Goal: Task Accomplishment & Management: Use online tool/utility

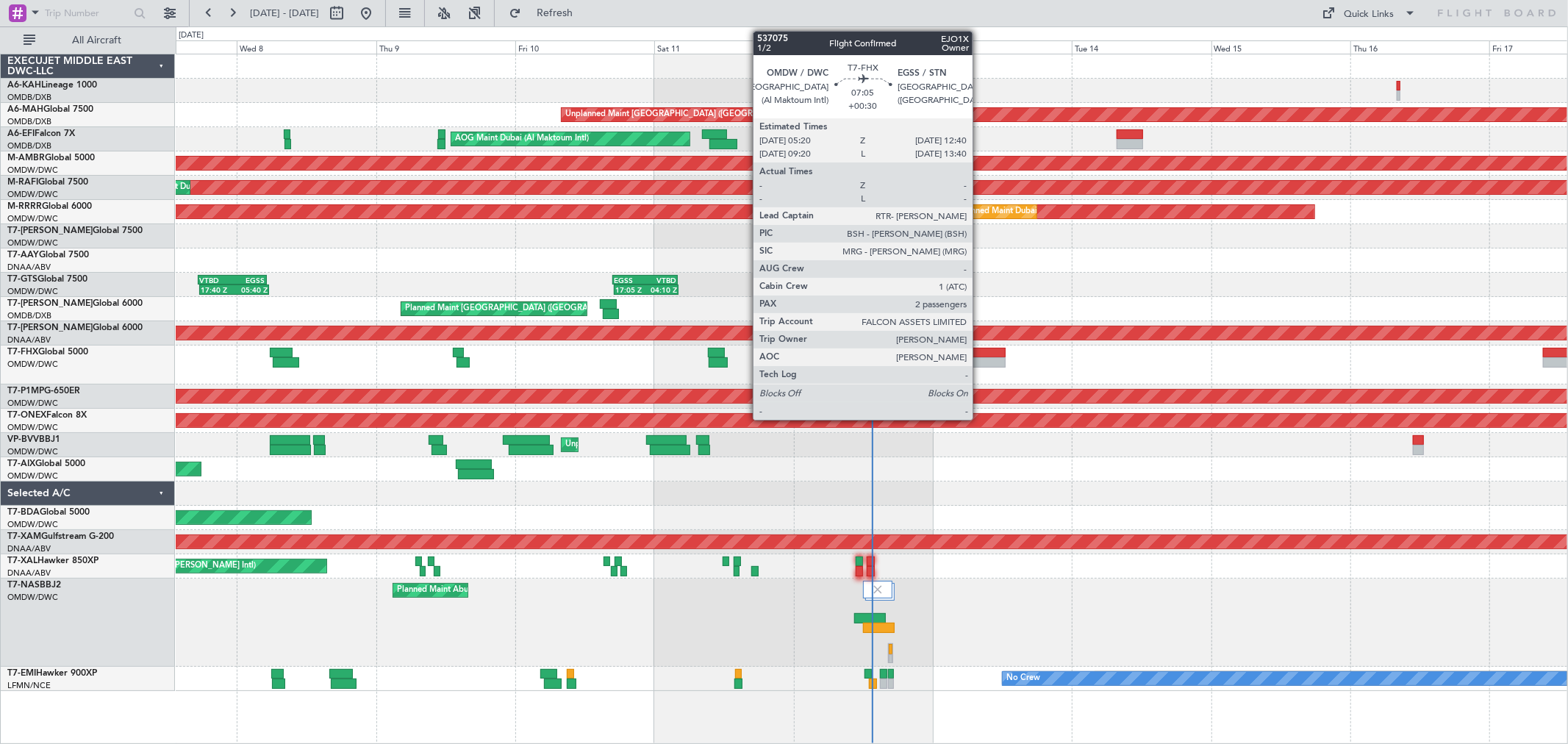
click at [980, 359] on div at bounding box center [983, 362] width 43 height 10
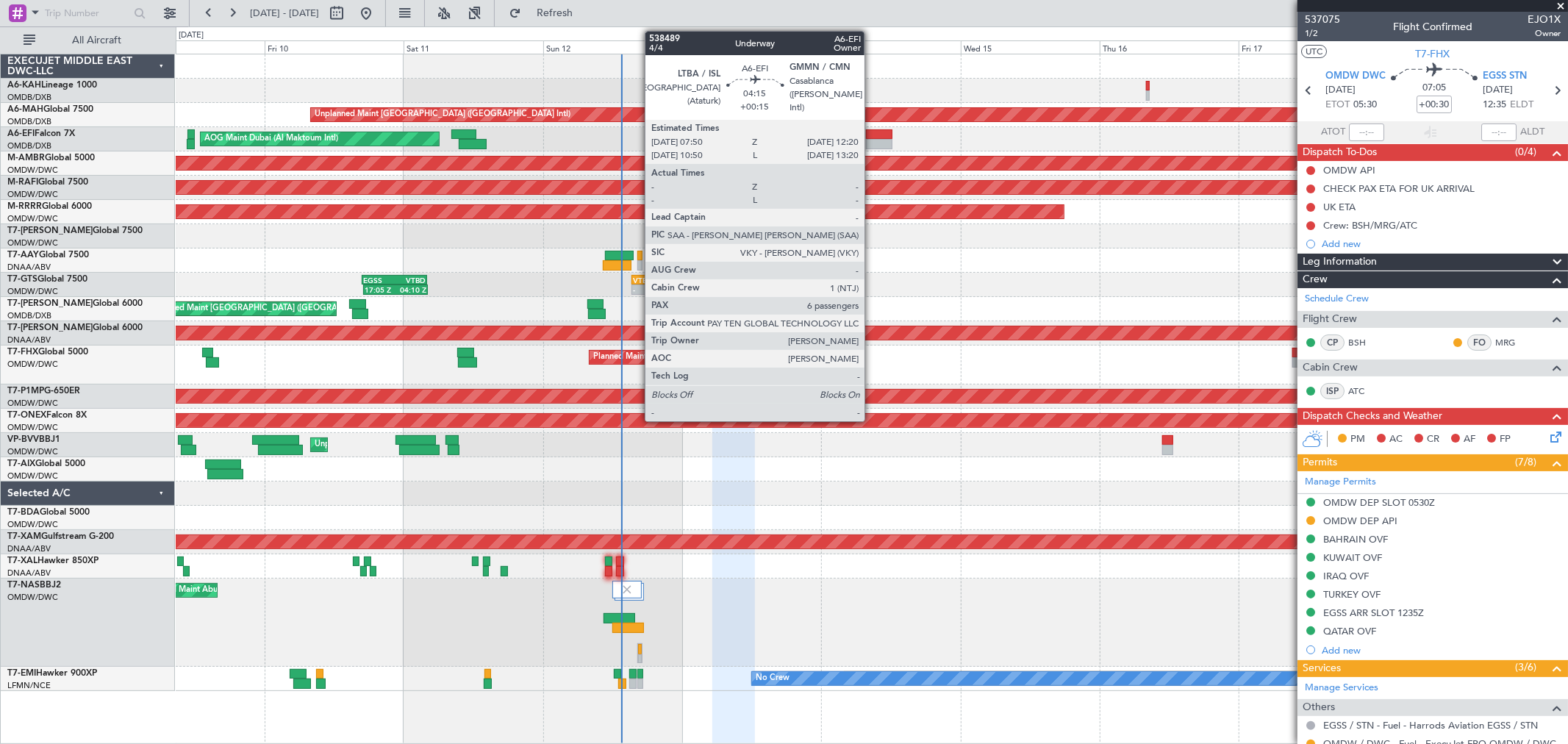
click at [871, 143] on div at bounding box center [879, 143] width 27 height 10
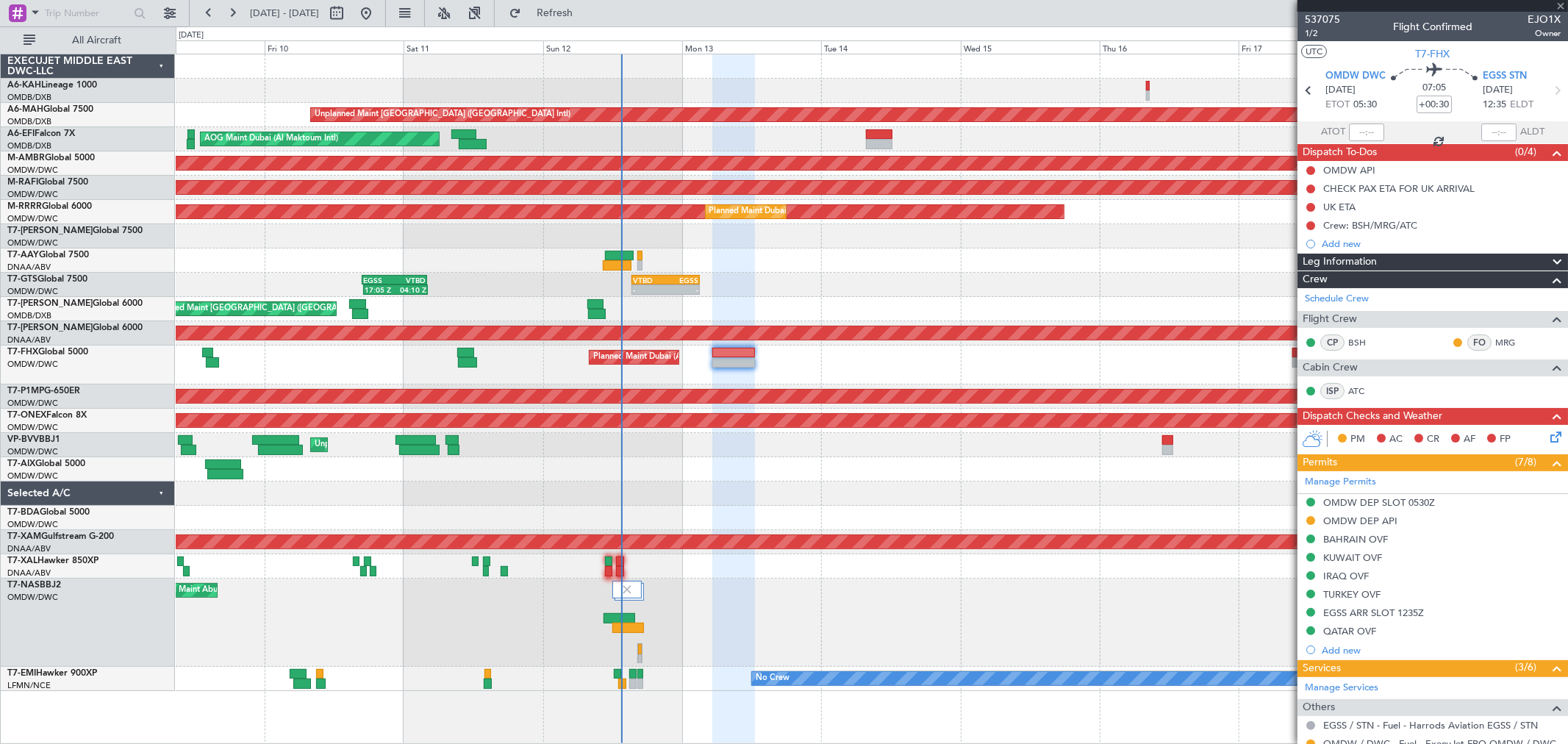
type input "+00:15"
type input "6"
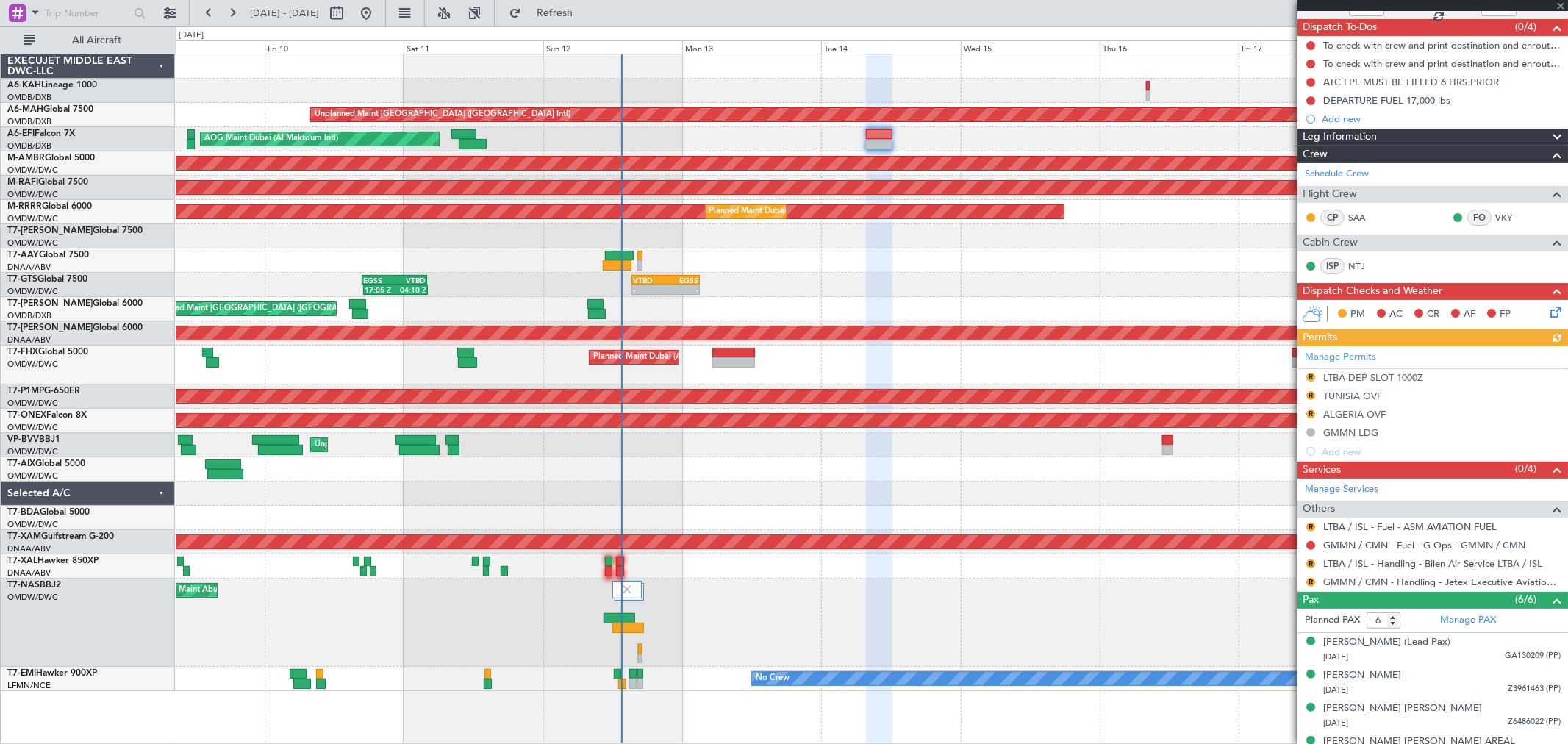
scroll to position [163, 0]
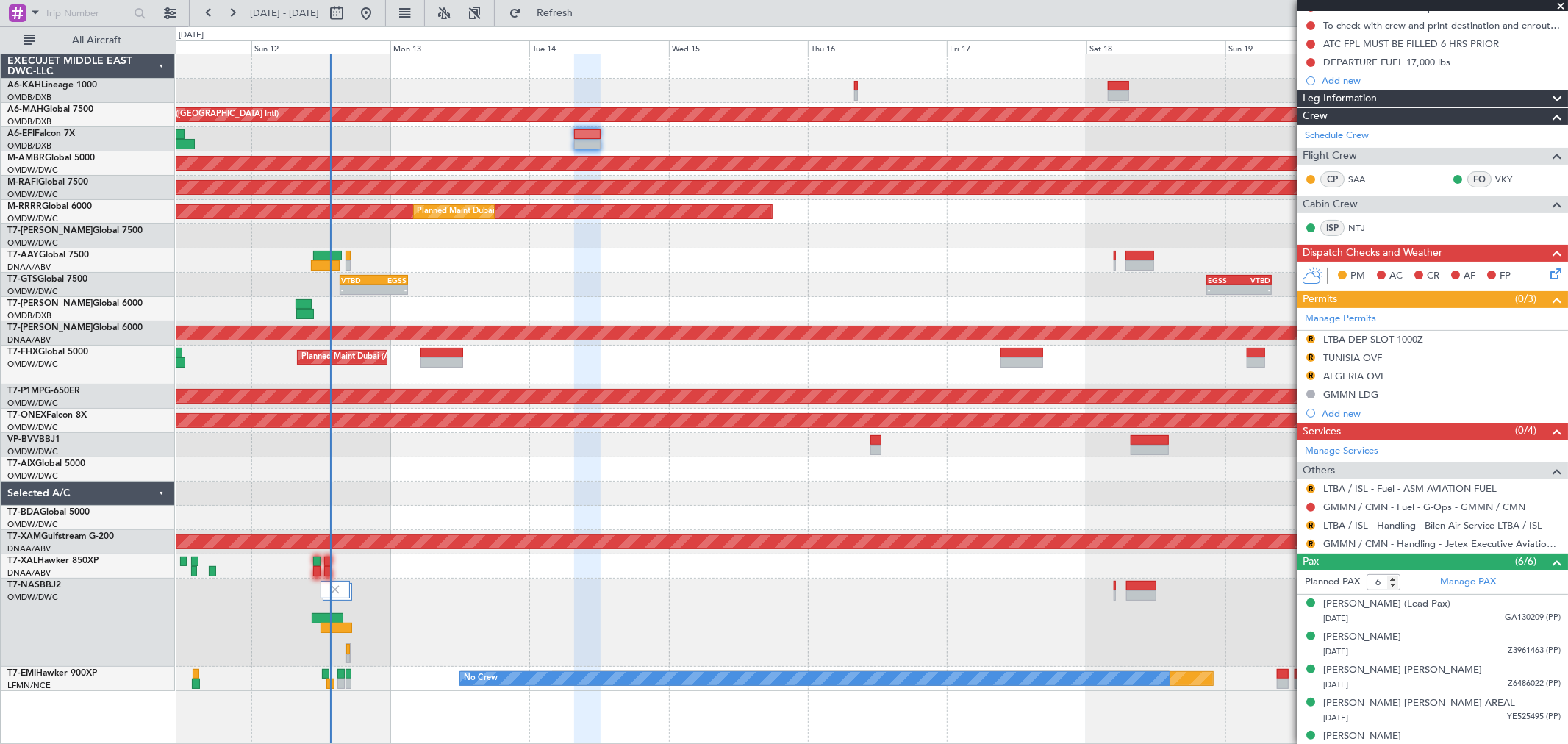
click at [737, 368] on div "Planned Maint Dubai (Al Maktoum Intl)" at bounding box center [871, 364] width 1391 height 39
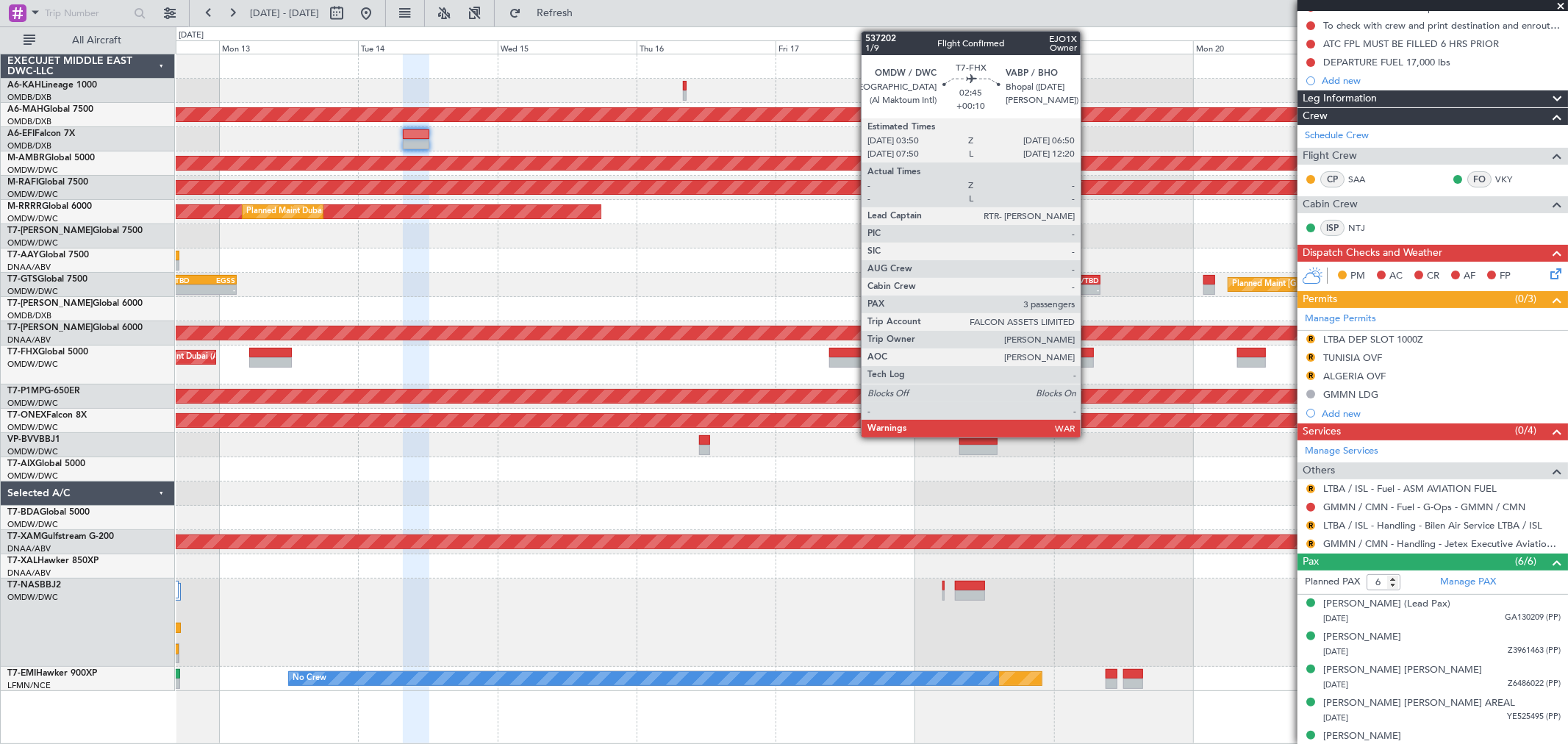
click at [1088, 358] on div at bounding box center [1084, 362] width 18 height 10
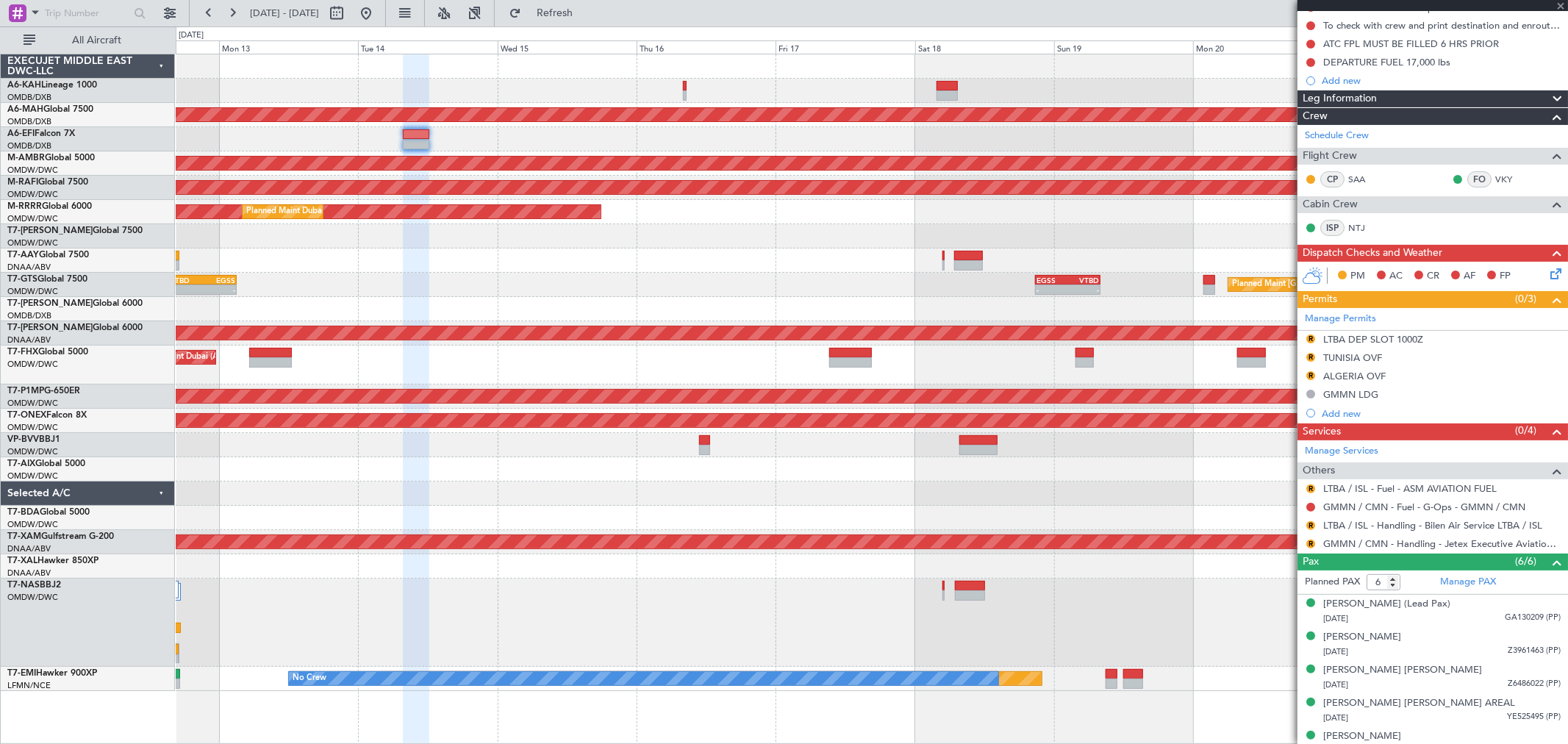
type input "+00:10"
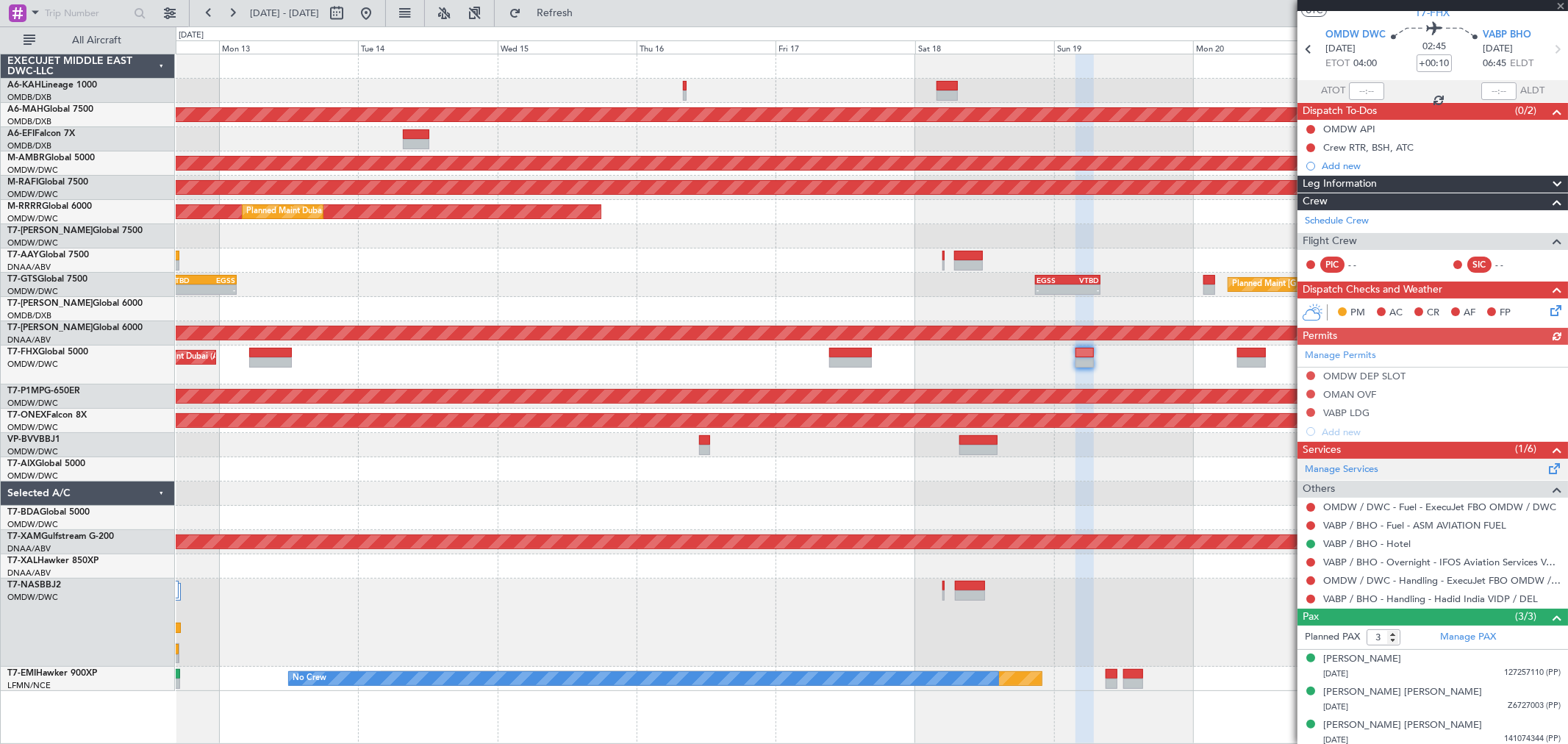
scroll to position [46, 0]
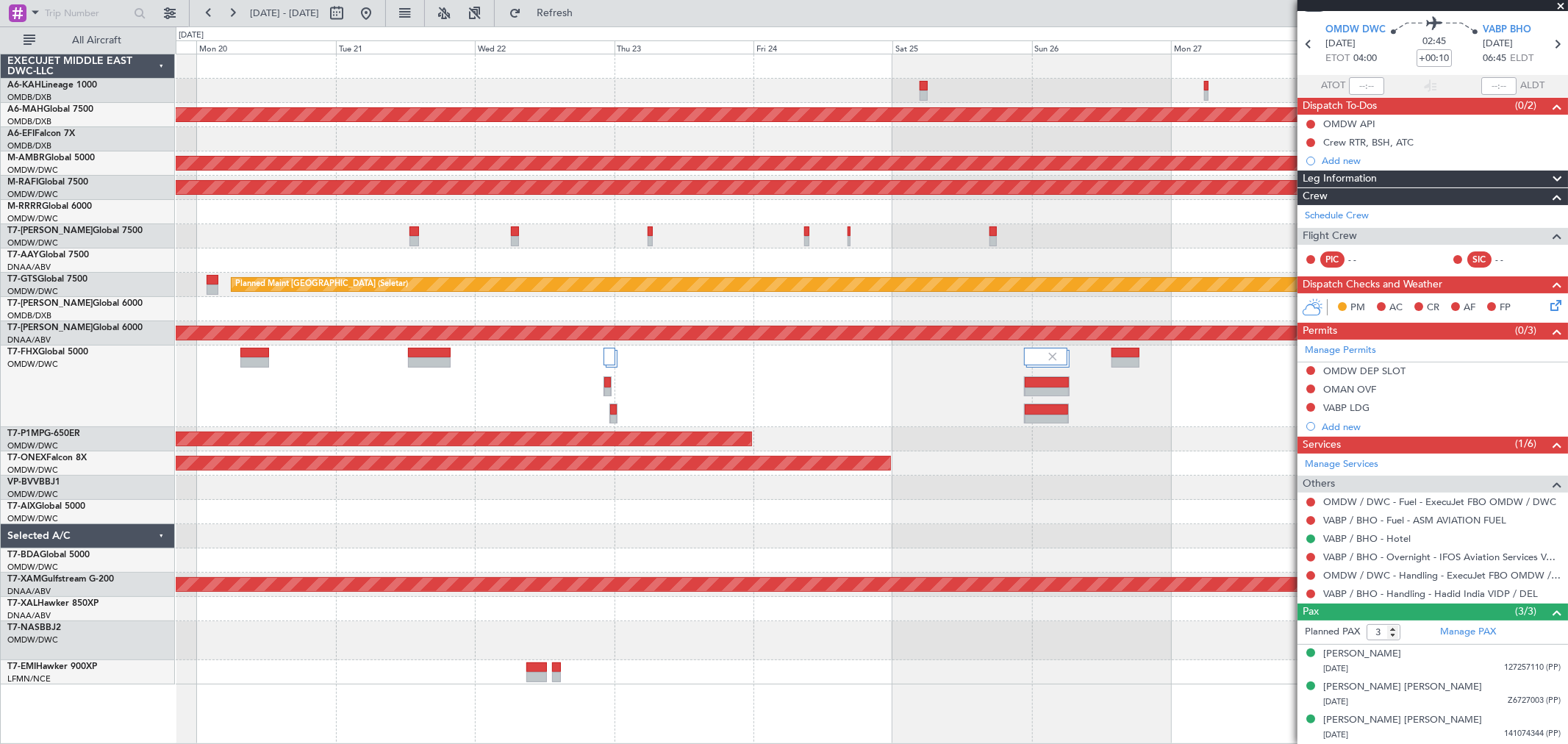
click at [552, 349] on div at bounding box center [871, 386] width 1391 height 82
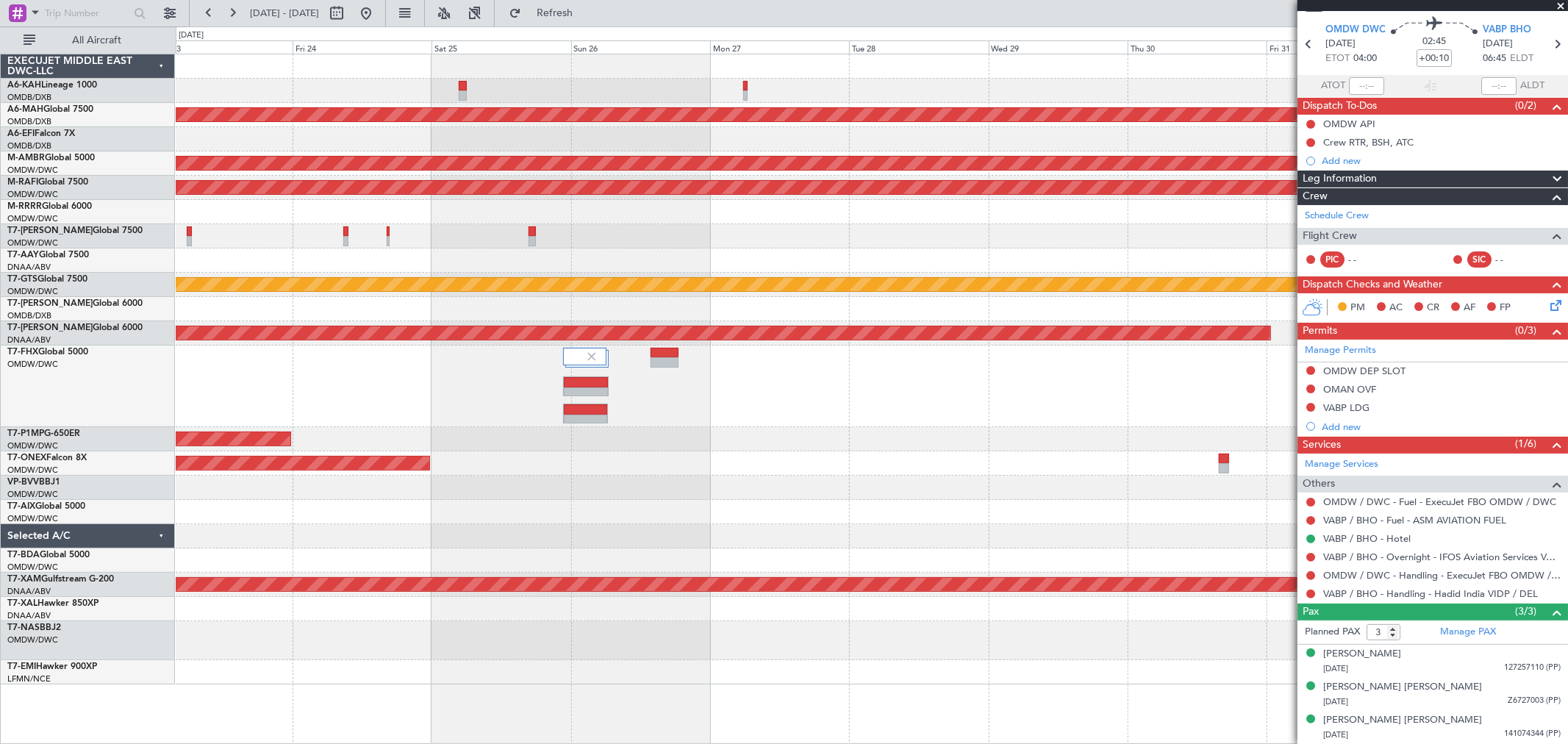
click at [483, 249] on div at bounding box center [871, 261] width 1391 height 25
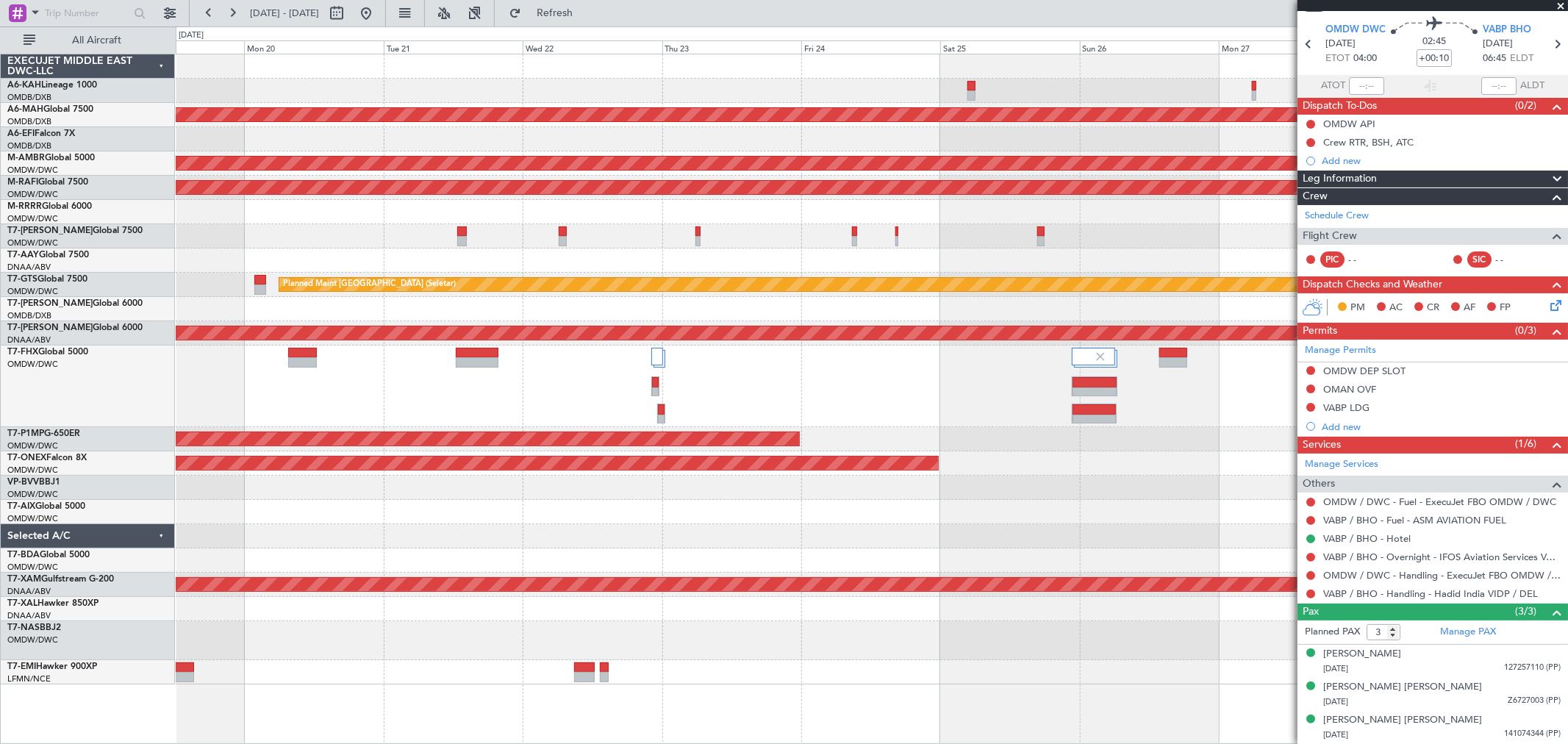
click at [1095, 221] on div "Unplanned Maint [GEOGRAPHIC_DATA] ([GEOGRAPHIC_DATA] Intl) Planned Maint [GEOGR…" at bounding box center [871, 369] width 1391 height 630
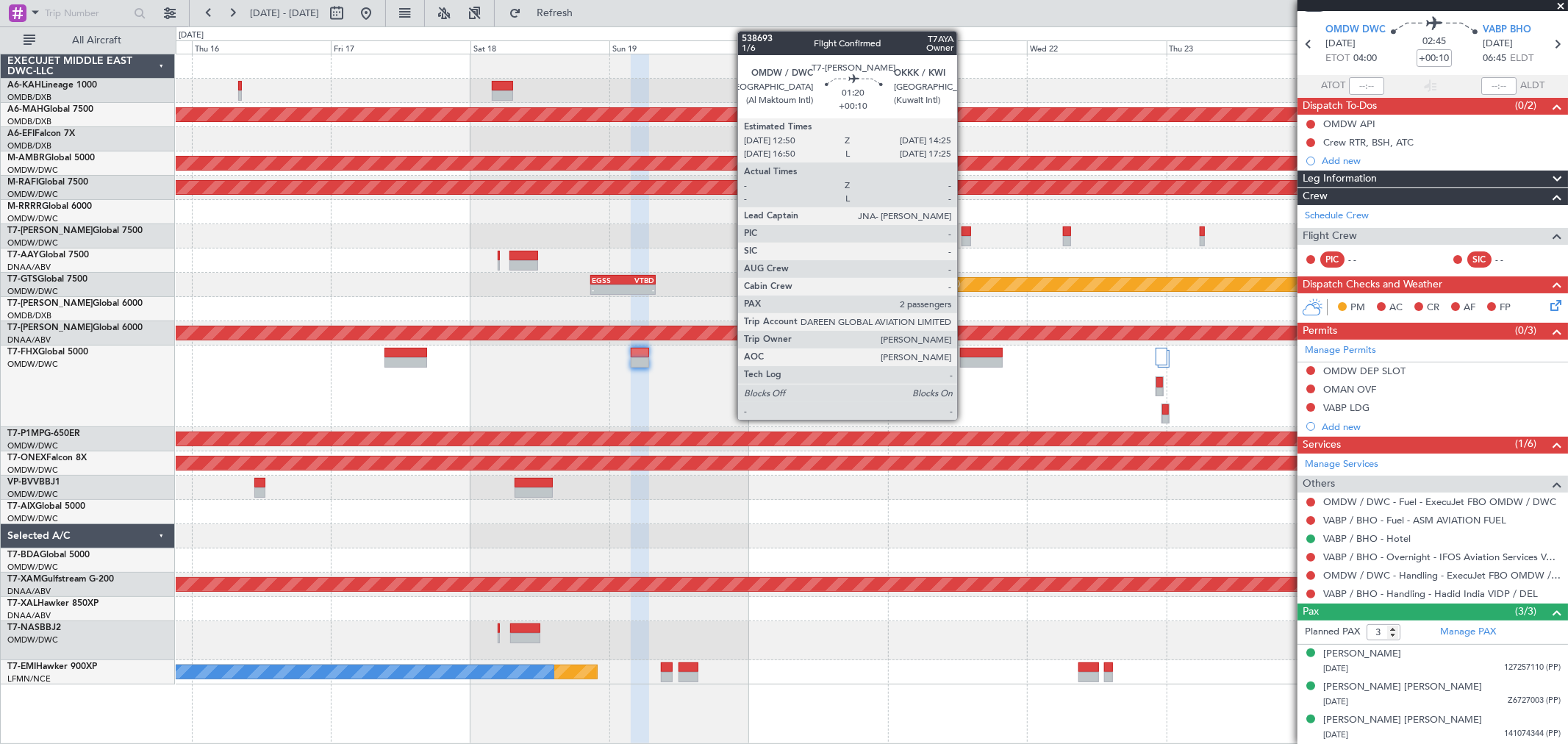
click at [964, 240] on div at bounding box center [966, 241] width 9 height 10
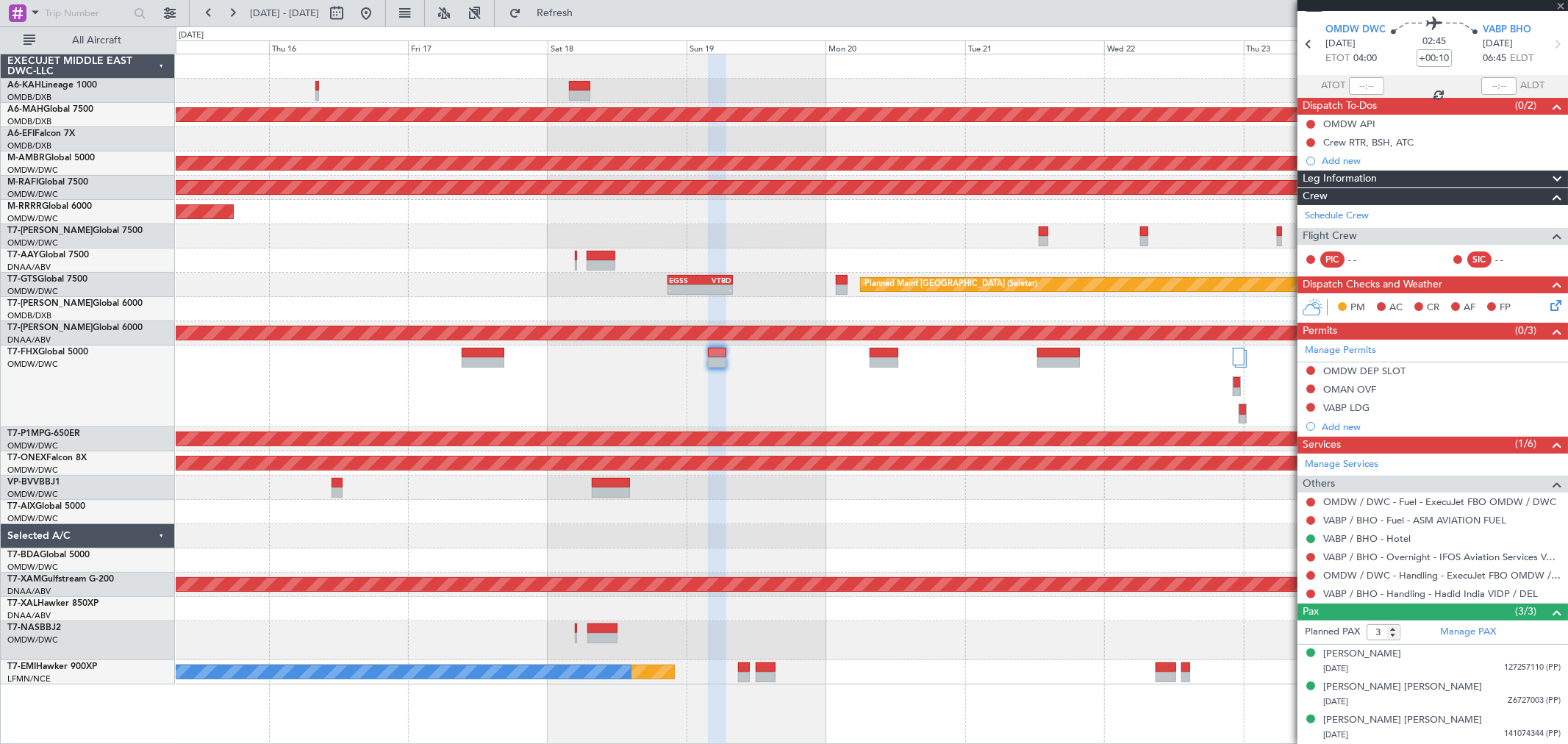
click at [659, 233] on div at bounding box center [871, 236] width 1391 height 25
type input "2"
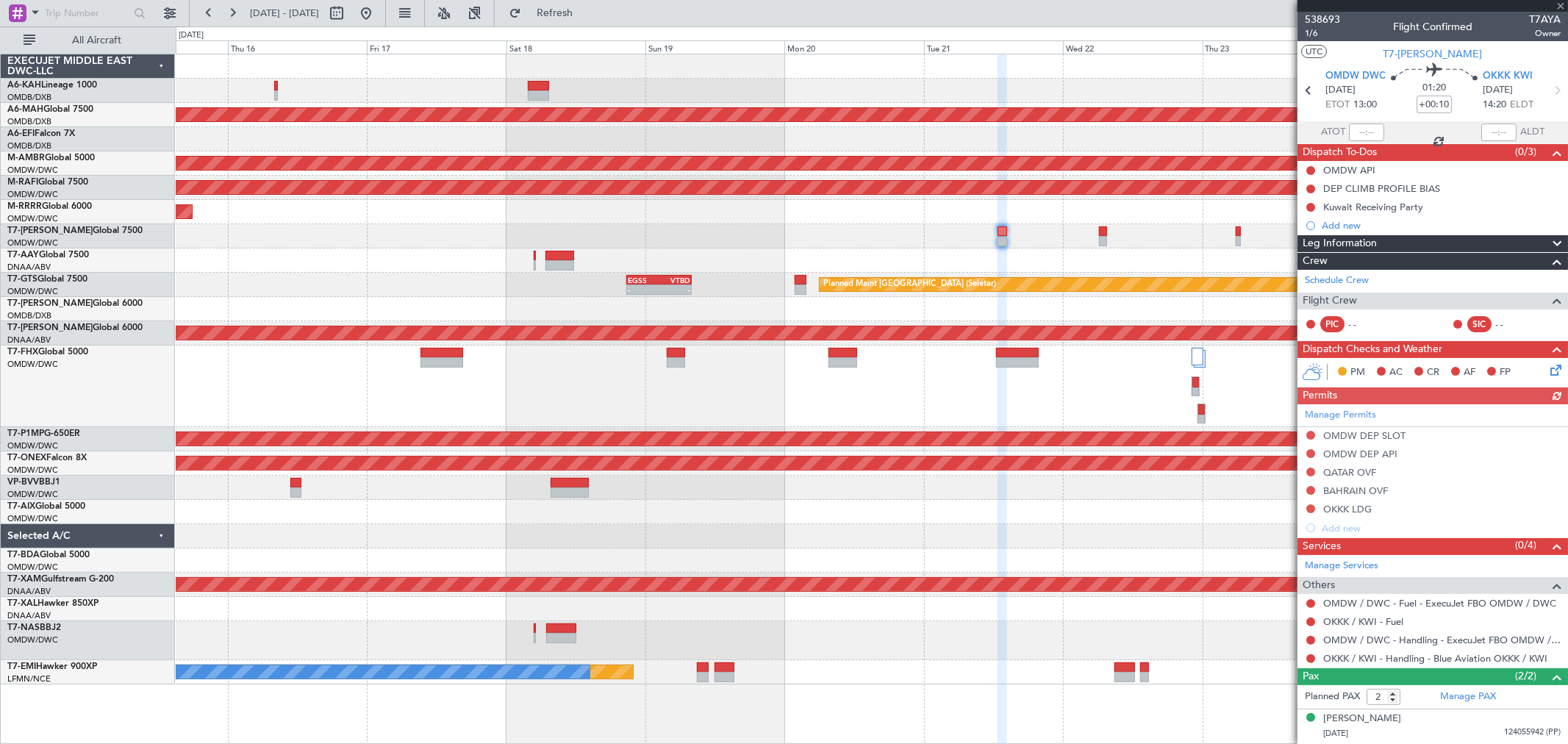
click at [849, 249] on div at bounding box center [871, 261] width 1391 height 25
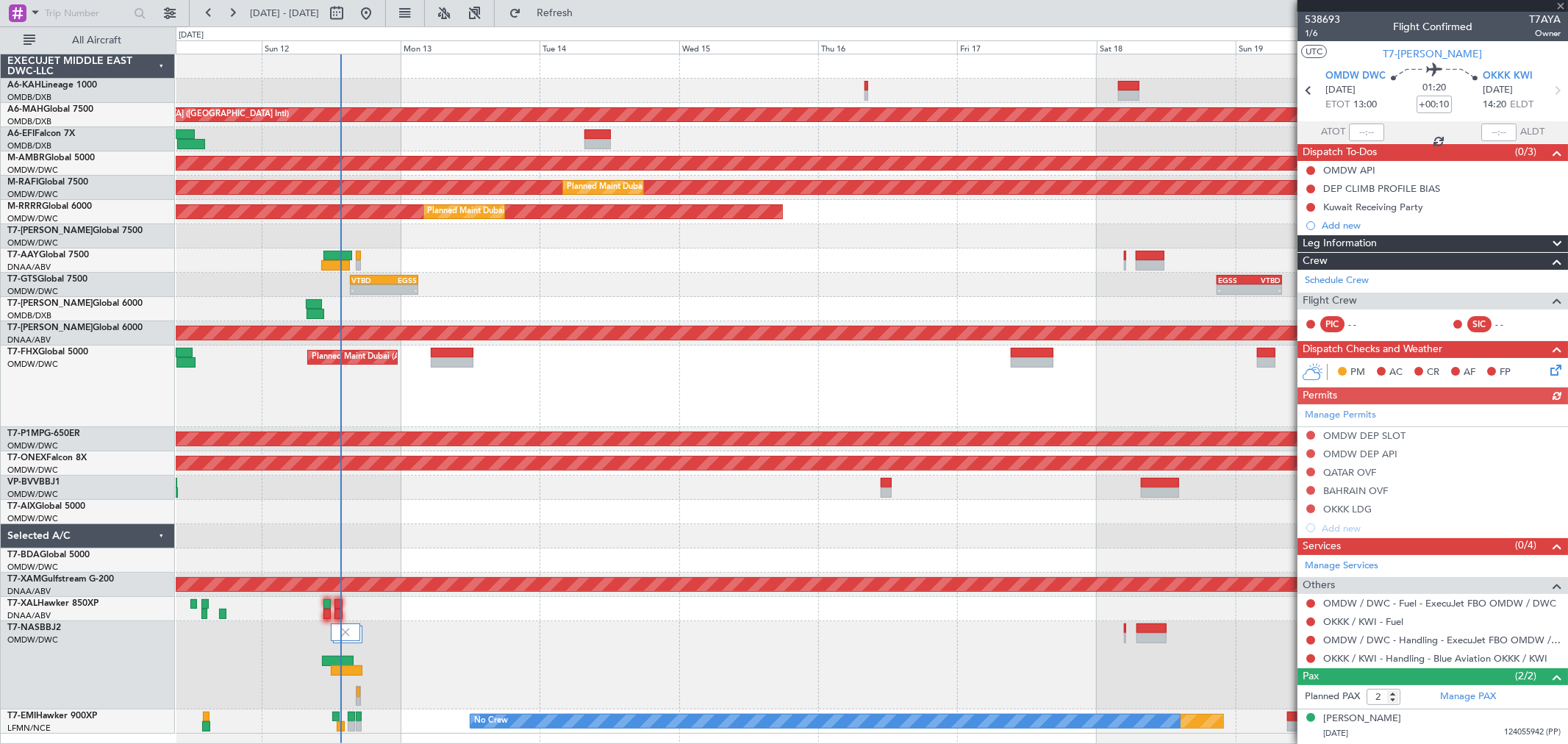
click at [836, 246] on div at bounding box center [871, 236] width 1391 height 25
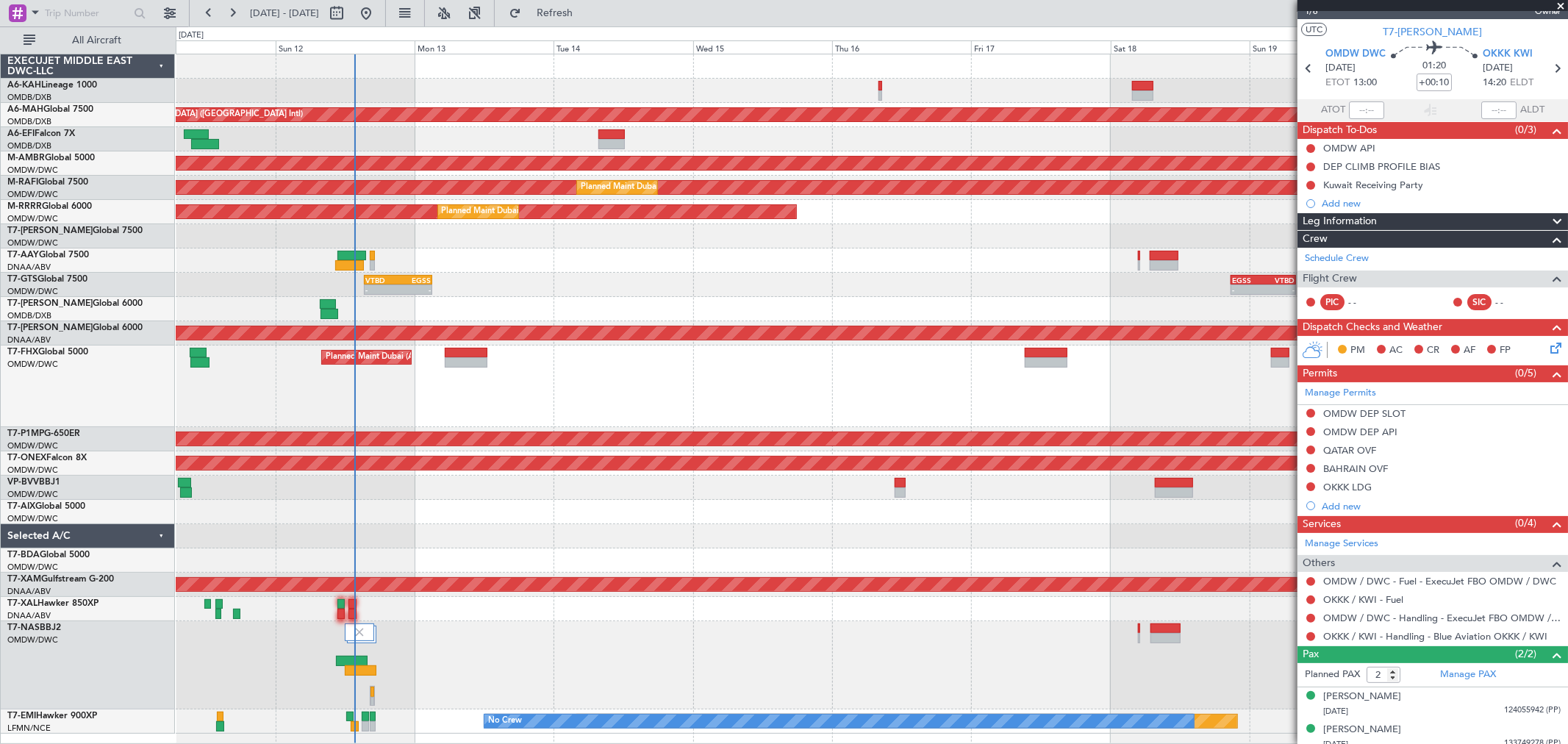
scroll to position [31, 0]
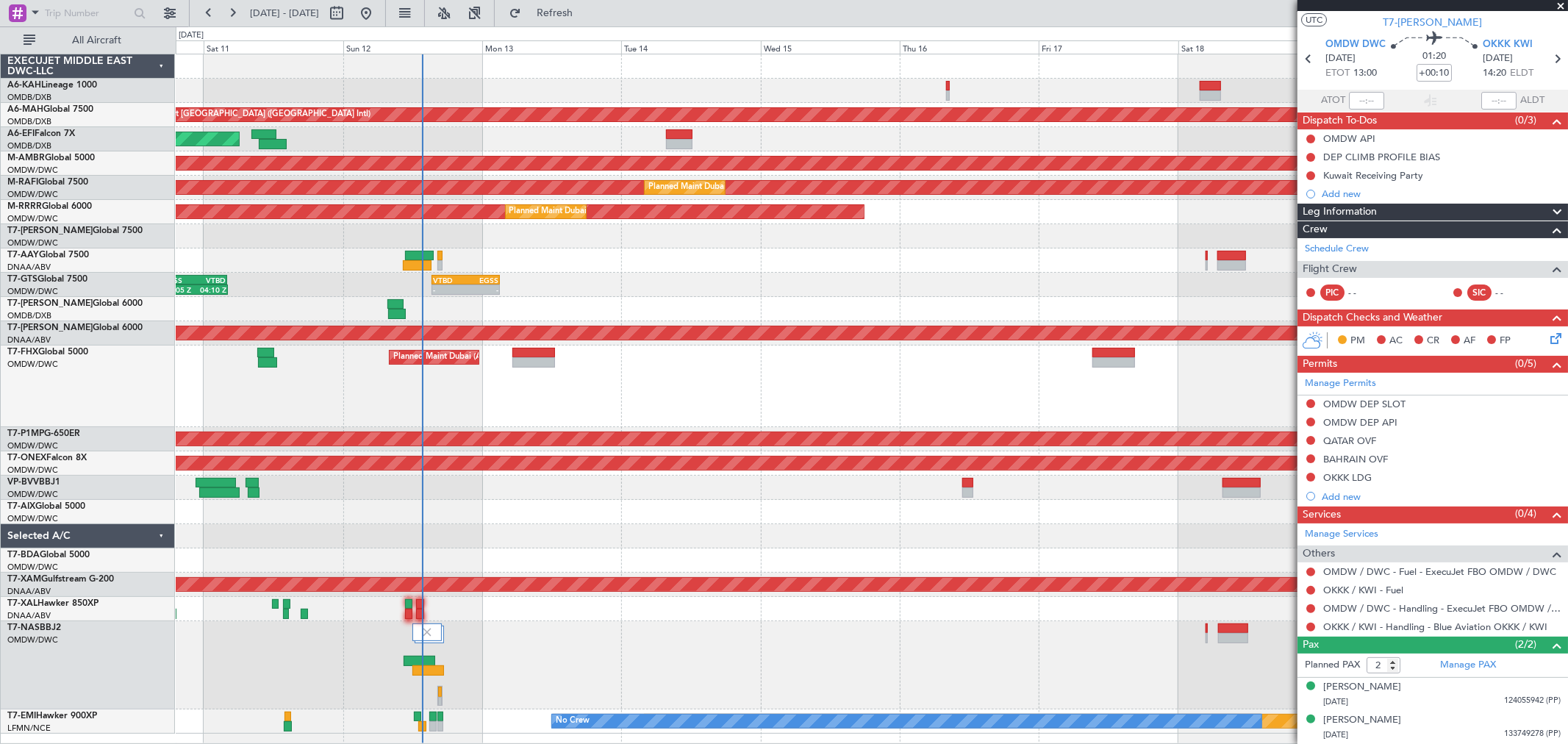
click at [726, 618] on div "[PERSON_NAME] ([PERSON_NAME] Intl)" at bounding box center [871, 609] width 1391 height 25
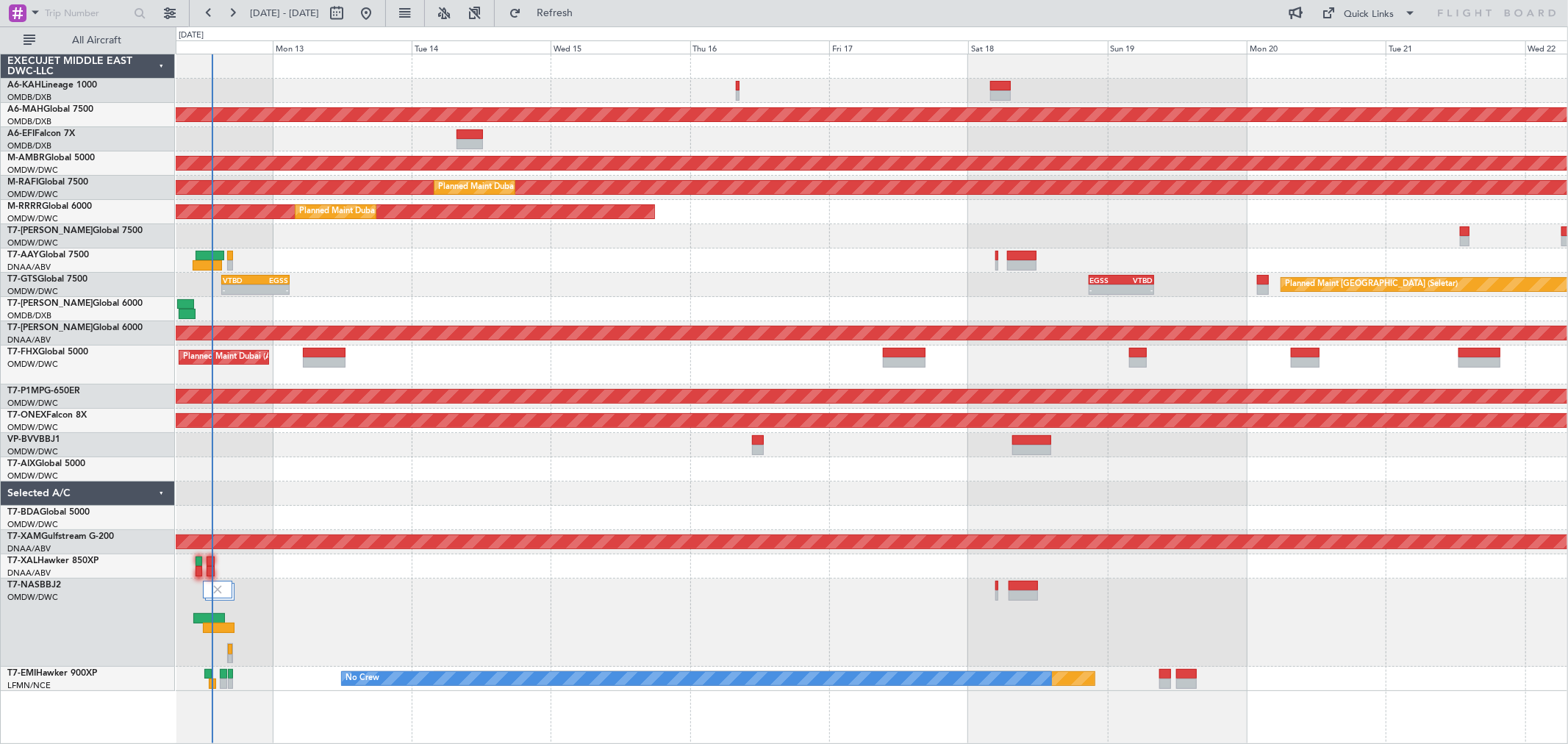
click at [552, 295] on div "- - VTBD 15:20 Z EGSS 03:05 Z - - EGSS 20:50 Z VTBD 08:05 Z Planned Maint [GEOG…" at bounding box center [871, 285] width 1391 height 25
